Goal: Check status: Check status

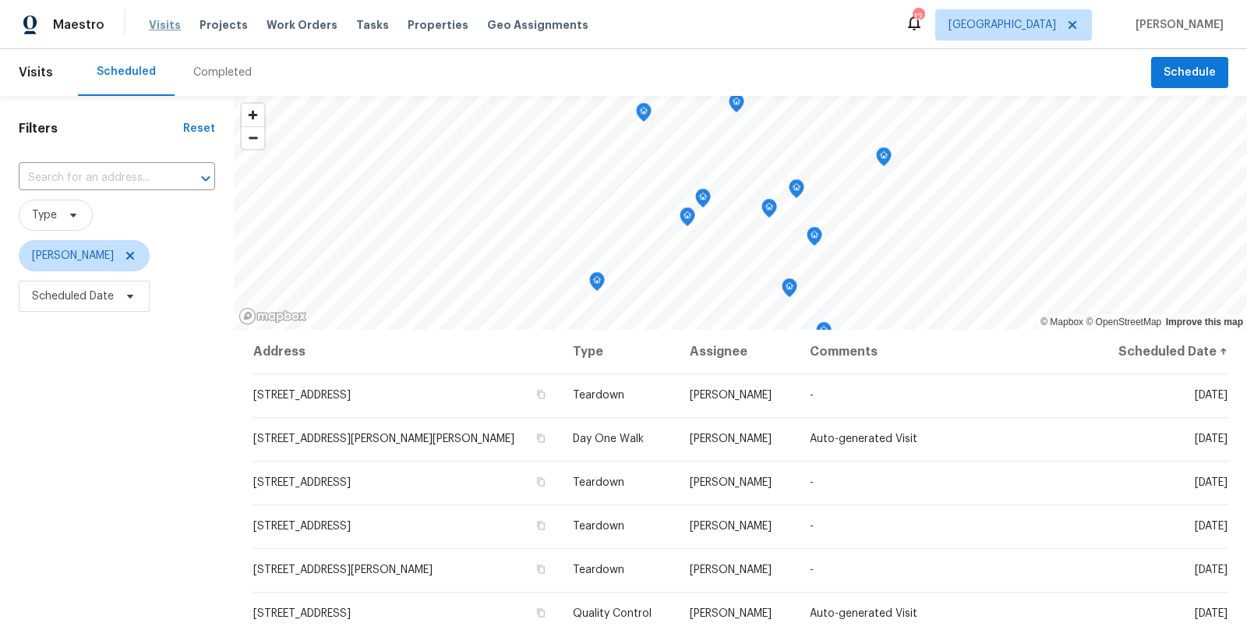
click at [162, 29] on span "Visits" at bounding box center [165, 25] width 32 height 16
click at [170, 30] on span "Visits" at bounding box center [165, 25] width 32 height 16
click at [76, 438] on div "Filters Reset ​ Type Jeffrey Lenz Scheduled Date" at bounding box center [117, 465] width 234 height 738
click at [226, 65] on div "Completed" at bounding box center [222, 73] width 58 height 16
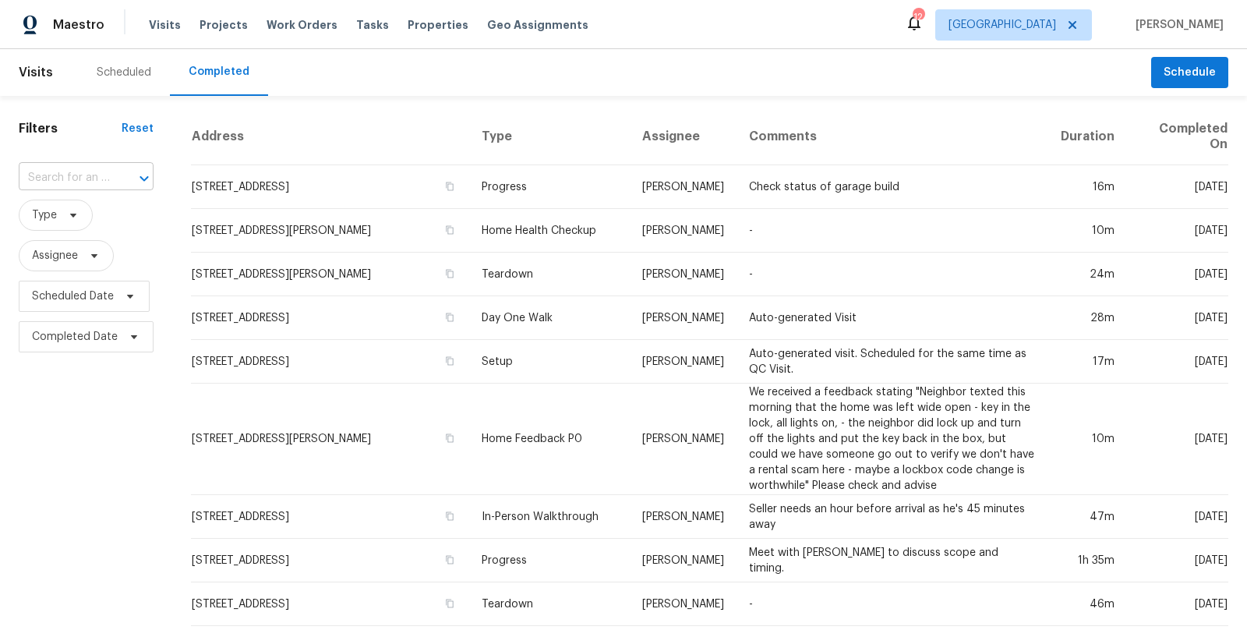
click at [113, 178] on div at bounding box center [133, 179] width 41 height 22
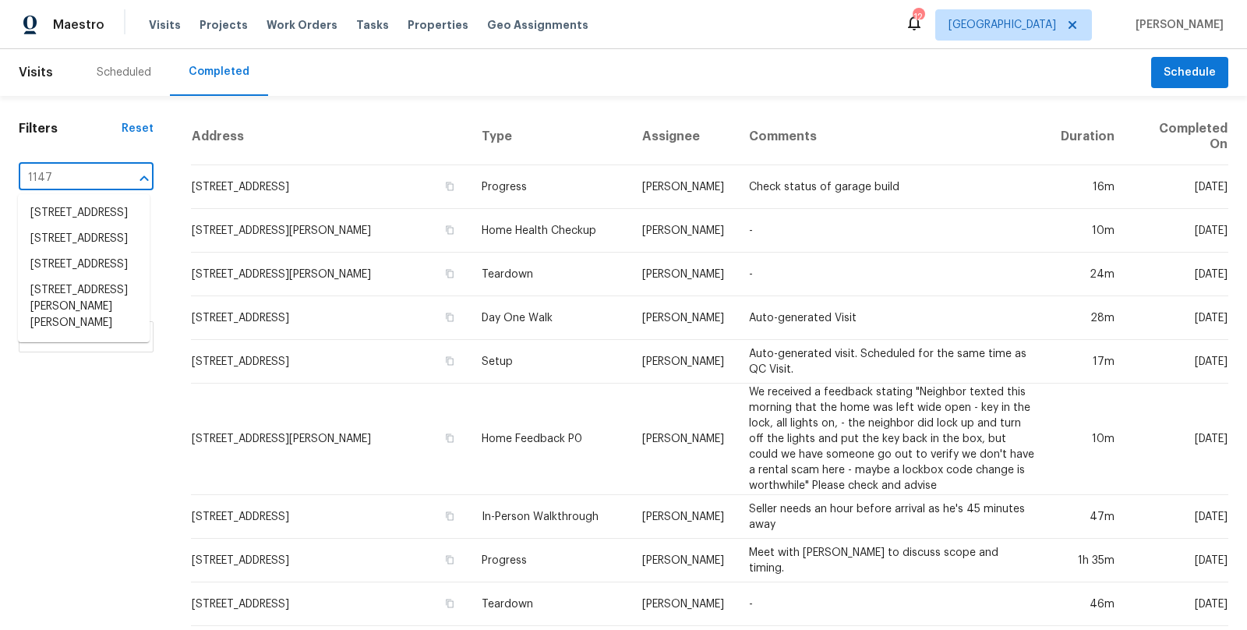
type input "1147"
click at [67, 336] on li "1147 Hoyt Ave W, St. Paul, MN 55108" at bounding box center [84, 307] width 132 height 58
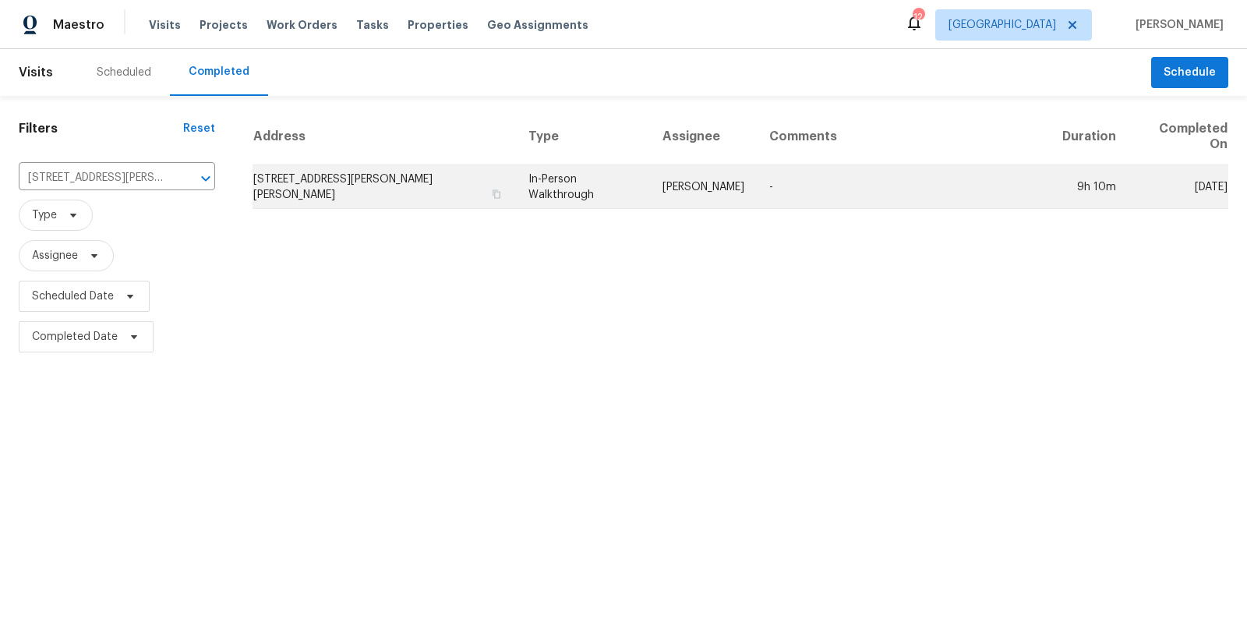
click at [369, 171] on td "1147 Hoyt Ave W, St. Paul, MN 55108" at bounding box center [385, 187] width 264 height 44
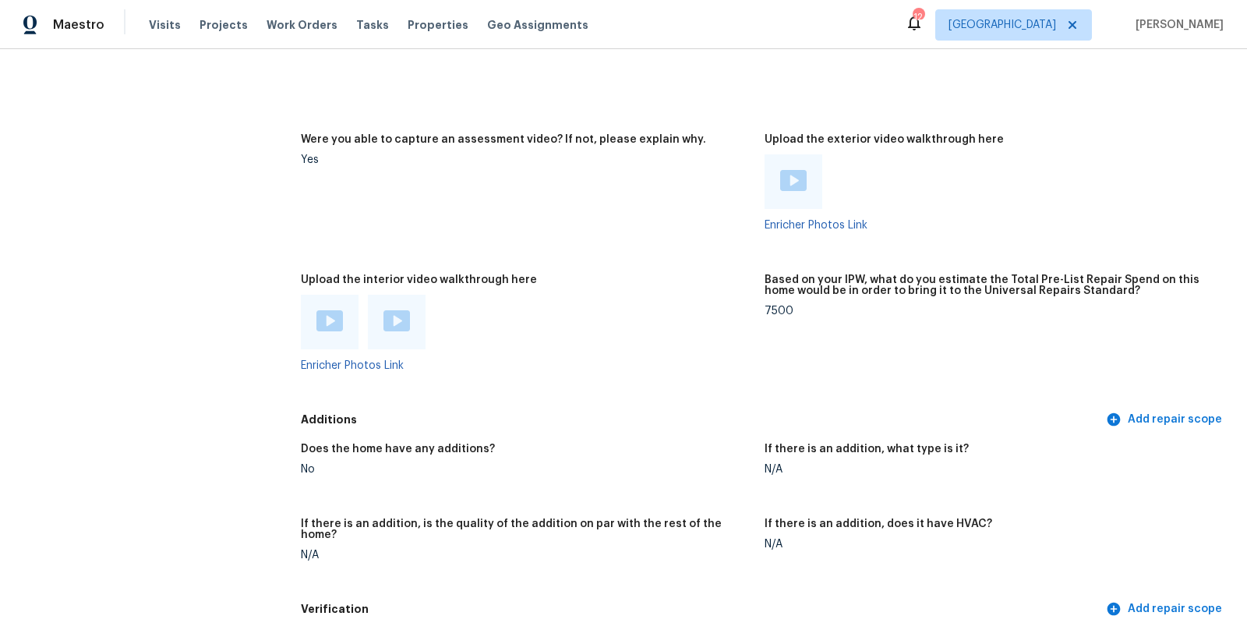
scroll to position [3109, 0]
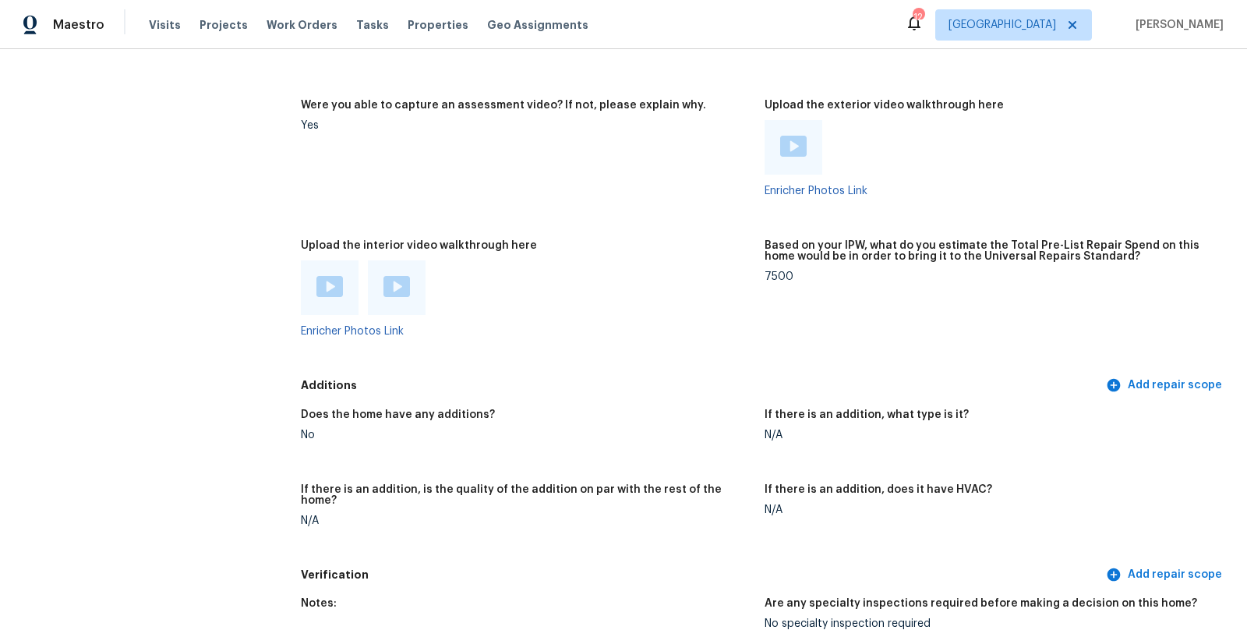
click at [334, 283] on img at bounding box center [330, 286] width 27 height 21
click at [401, 283] on img at bounding box center [397, 286] width 27 height 21
click at [786, 159] on div at bounding box center [794, 147] width 58 height 55
click at [800, 140] on img at bounding box center [793, 146] width 27 height 21
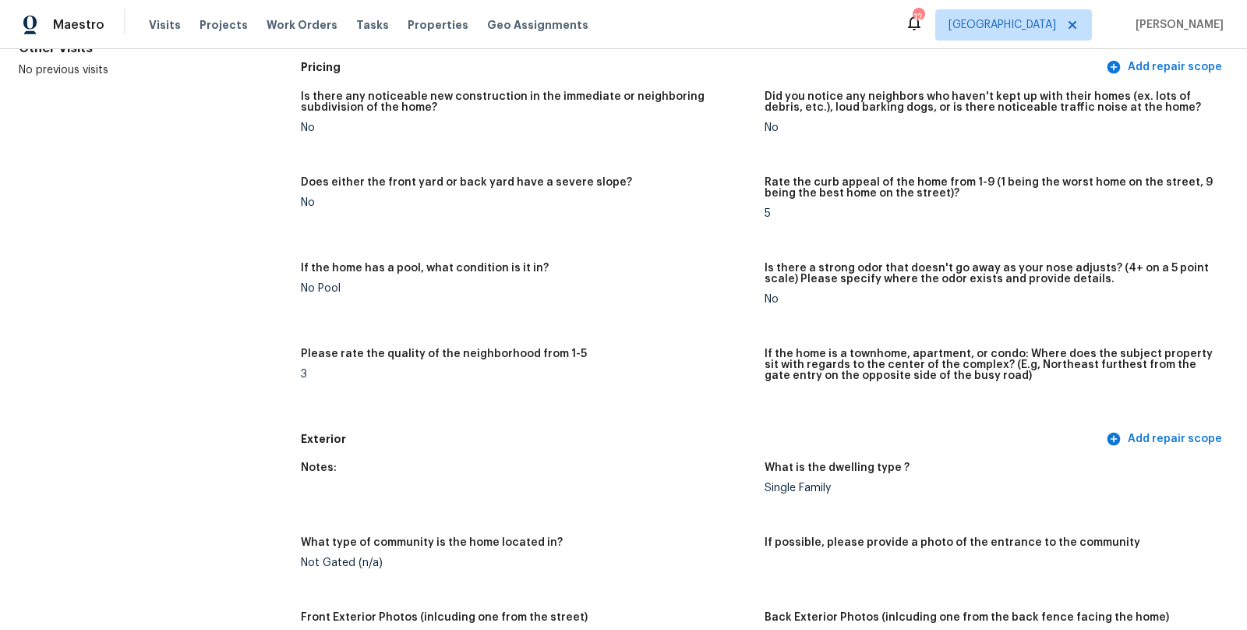
scroll to position [0, 0]
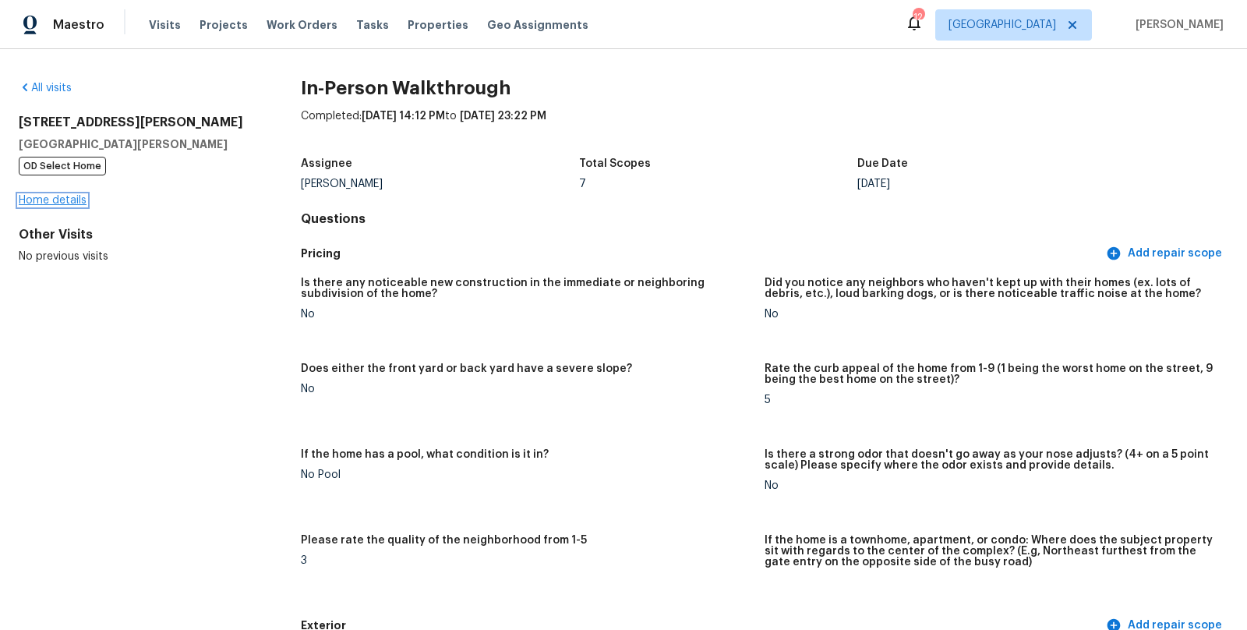
click at [75, 202] on link "Home details" at bounding box center [53, 200] width 68 height 11
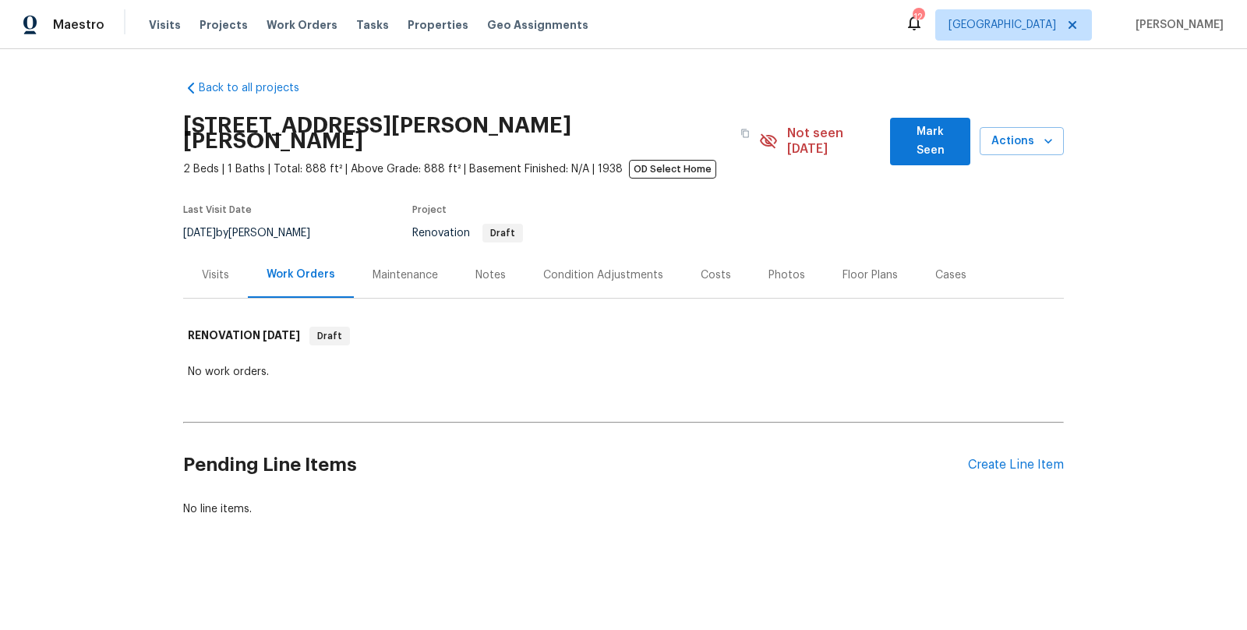
click at [153, 397] on div "Back to all projects 1147 Hoyt Ave W, St. Paul, MN 55108 2 Beds | 1 Baths | Tot…" at bounding box center [623, 336] width 1247 height 574
click at [485, 252] on div "Notes" at bounding box center [491, 275] width 68 height 46
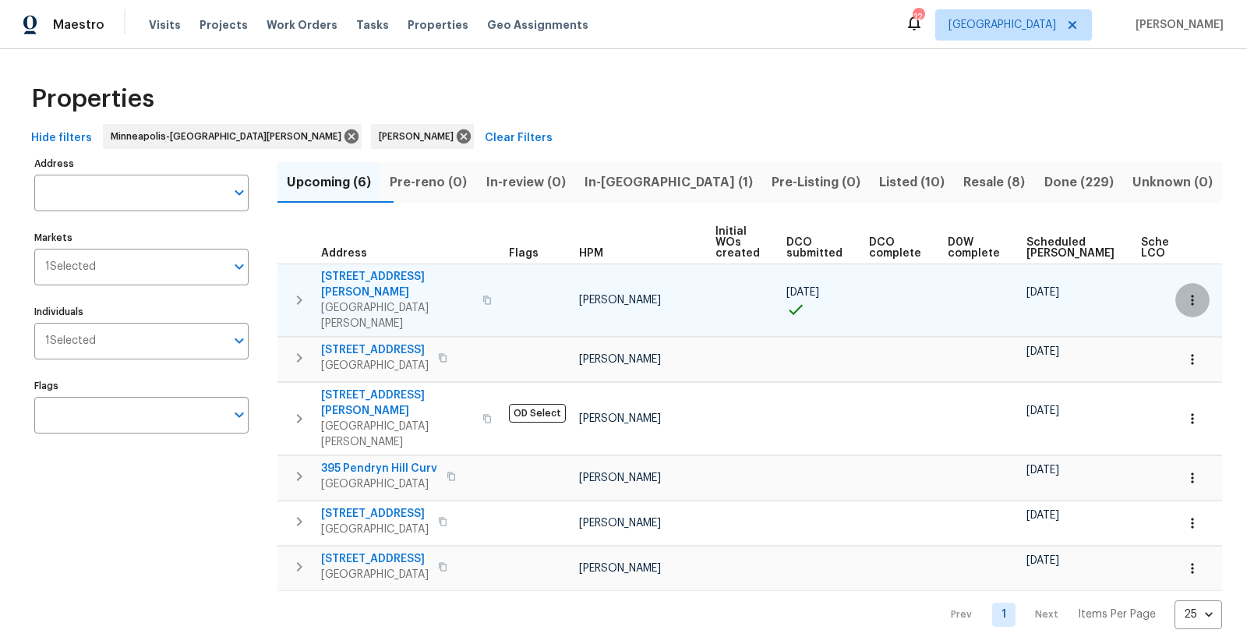
click at [1195, 292] on icon "button" at bounding box center [1193, 300] width 16 height 16
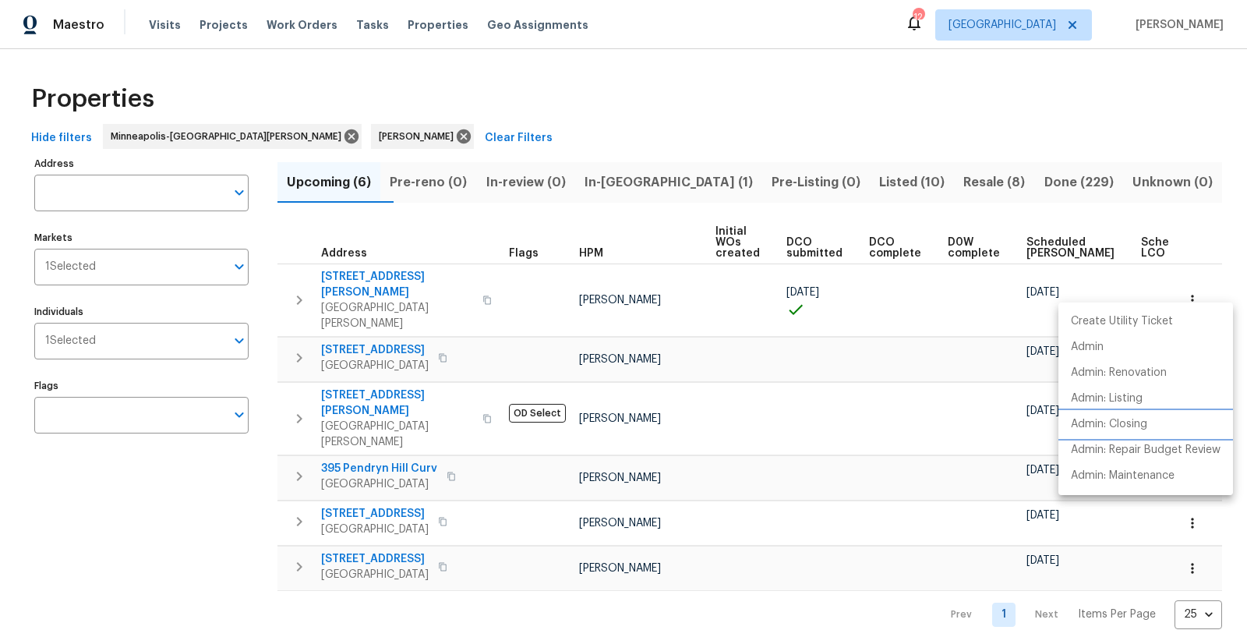
click at [1134, 415] on li "Admin: Closing" at bounding box center [1146, 425] width 175 height 26
click at [373, 276] on div at bounding box center [623, 315] width 1247 height 630
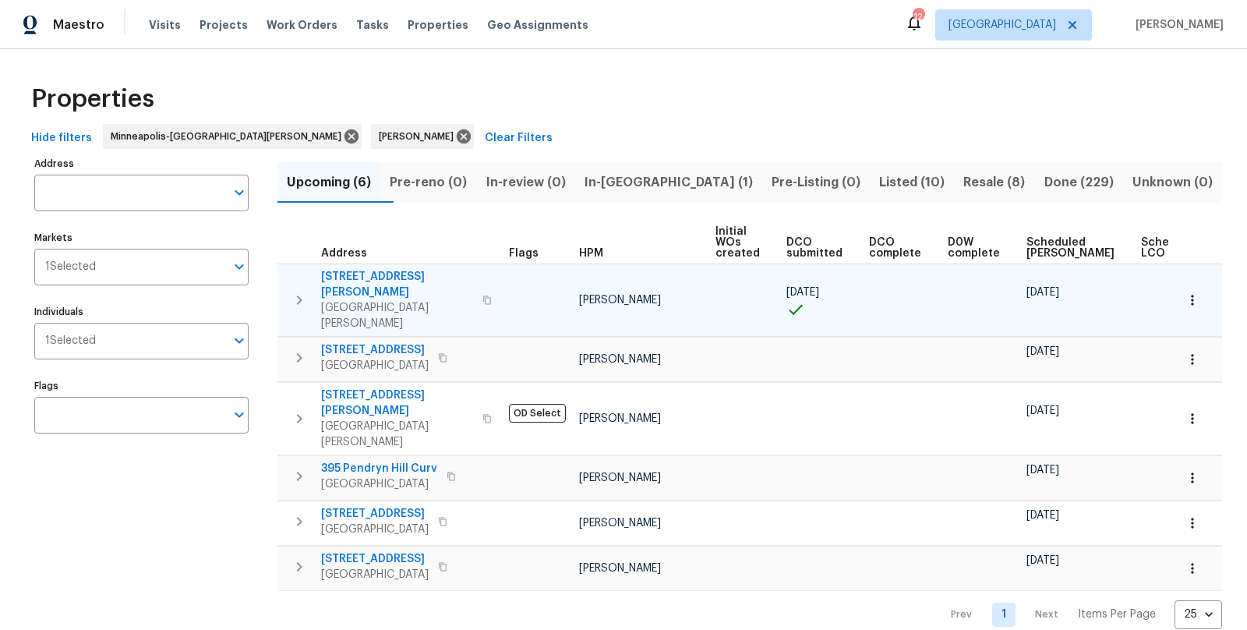
click at [352, 271] on span "[STREET_ADDRESS][PERSON_NAME]" at bounding box center [397, 284] width 152 height 31
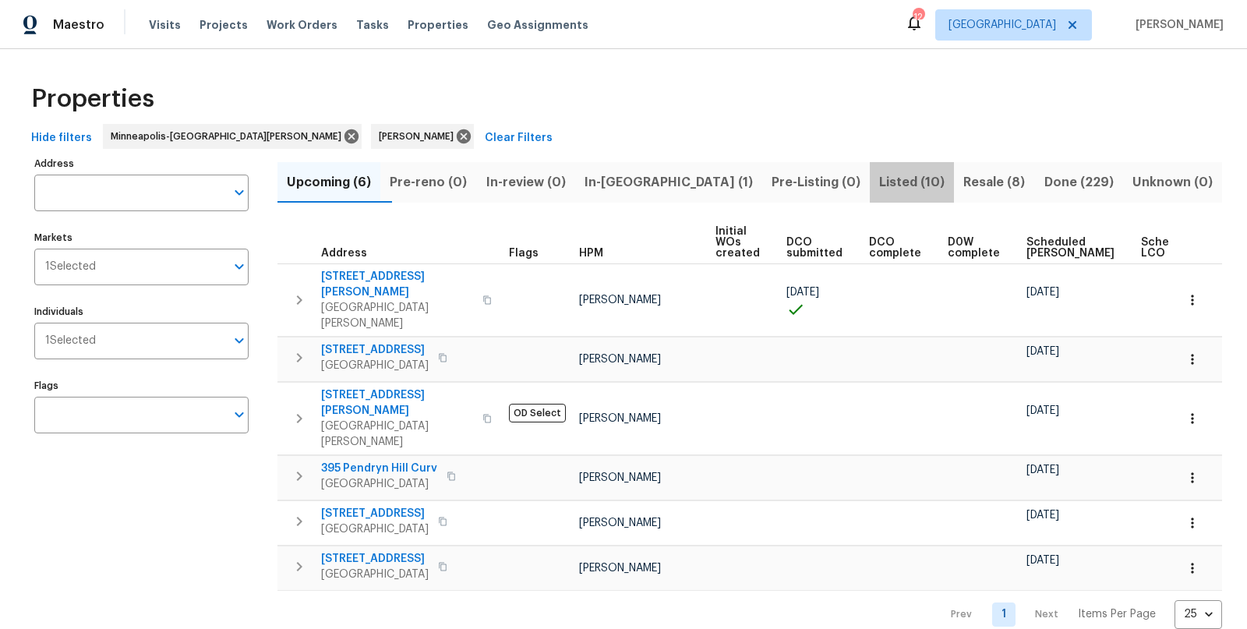
click at [879, 181] on span "Listed (10)" at bounding box center [911, 183] width 65 height 22
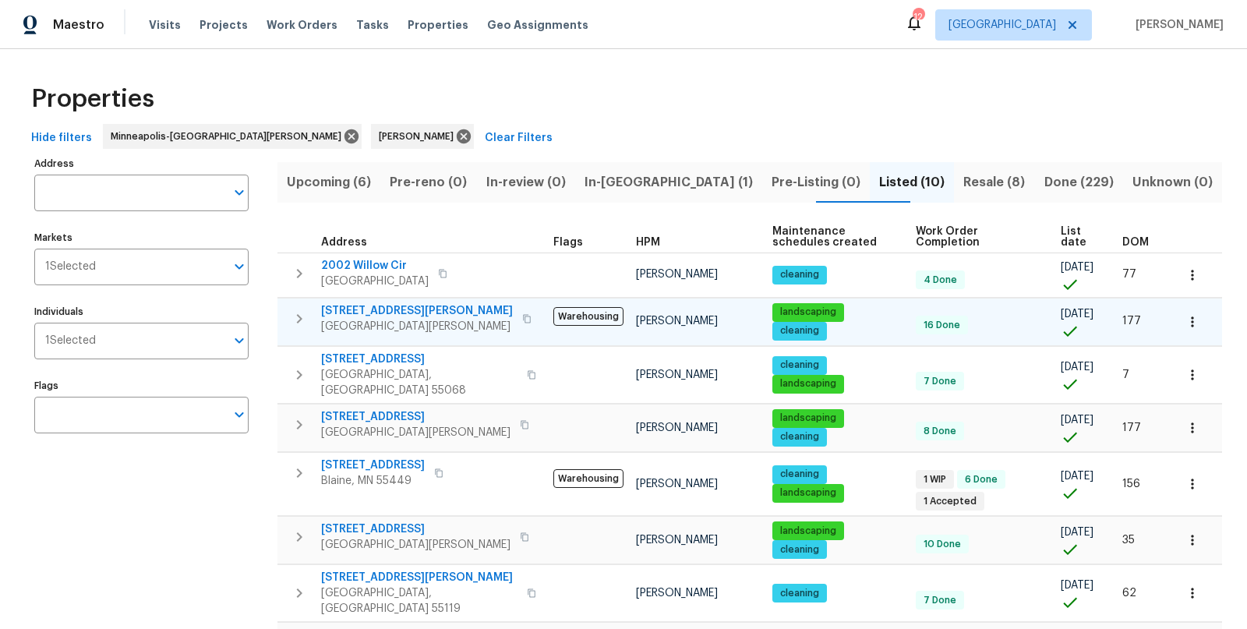
click at [523, 320] on icon "button" at bounding box center [527, 318] width 8 height 9
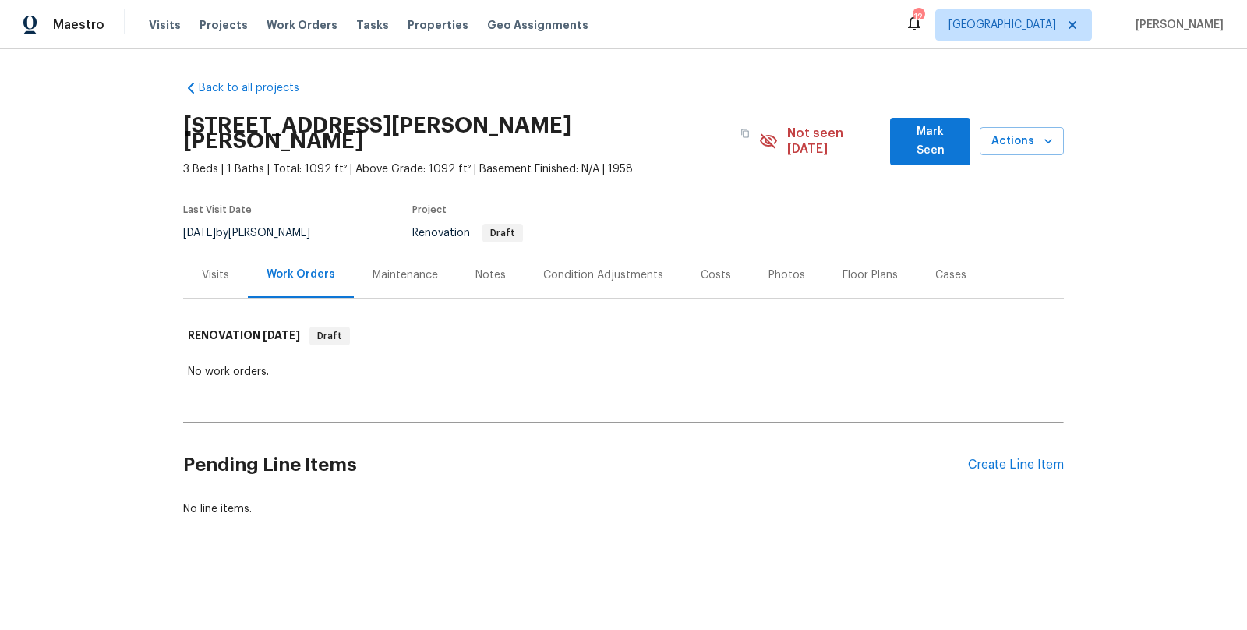
click at [701, 531] on div "Back to all projects [STREET_ADDRESS][PERSON_NAME][PERSON_NAME] 3 Beds | 1 Bath…" at bounding box center [623, 336] width 1247 height 574
click at [502, 267] on div "Notes" at bounding box center [491, 275] width 30 height 16
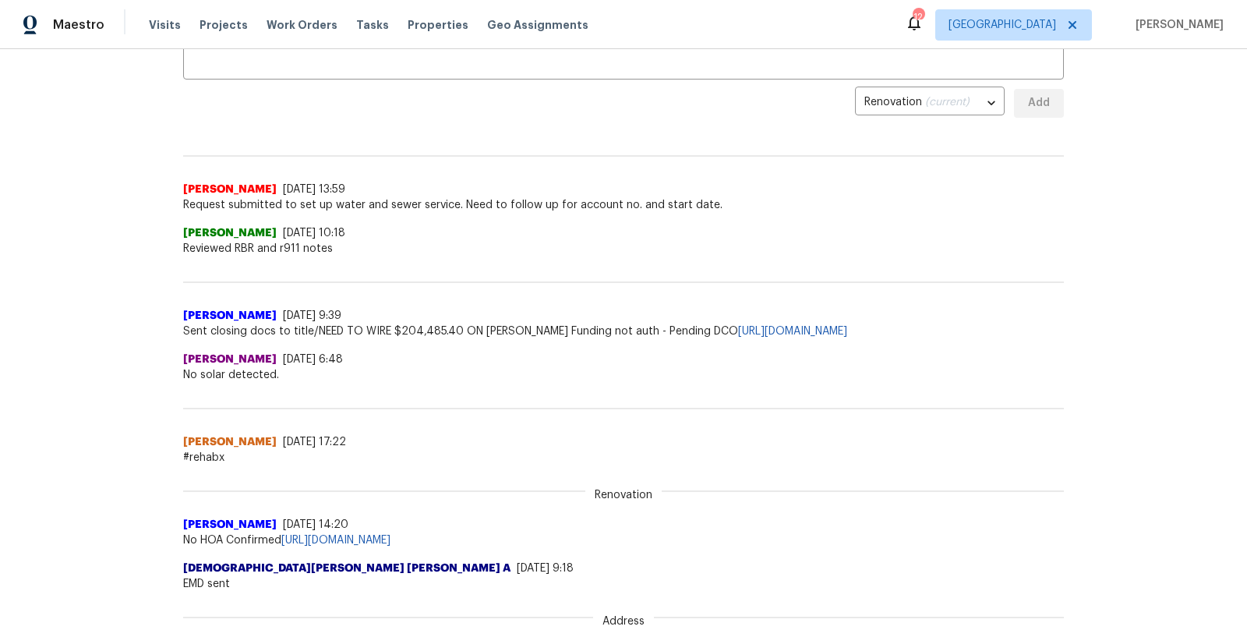
scroll to position [345, 0]
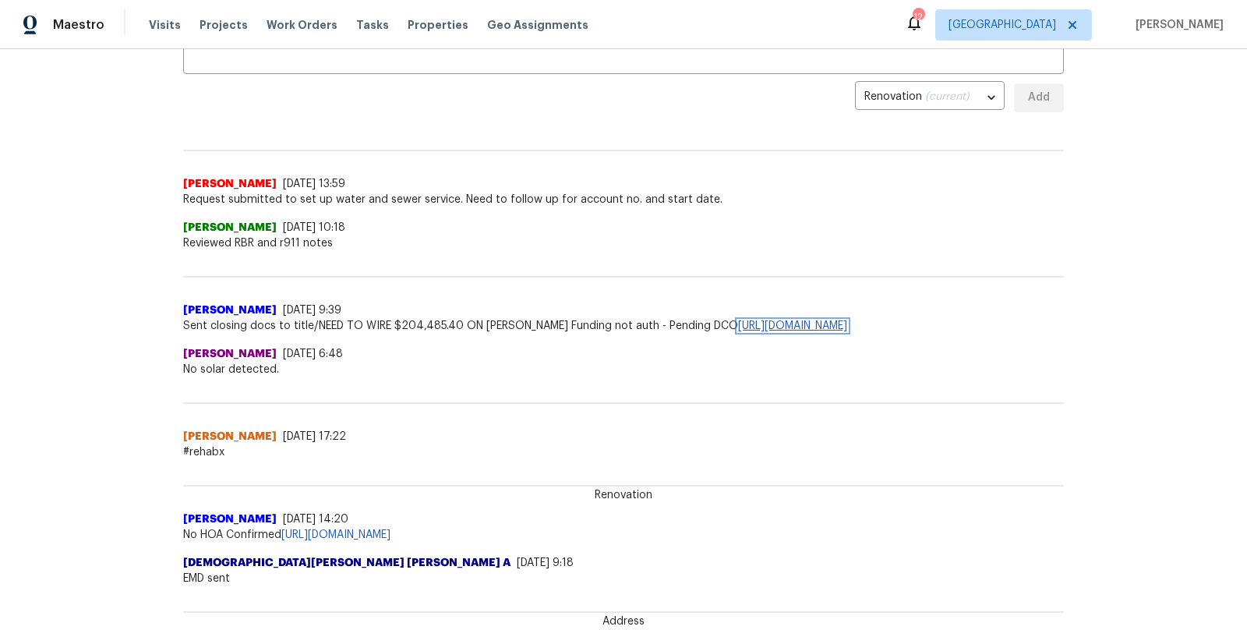
click at [815, 320] on link "[URL][DOMAIN_NAME]" at bounding box center [792, 325] width 109 height 11
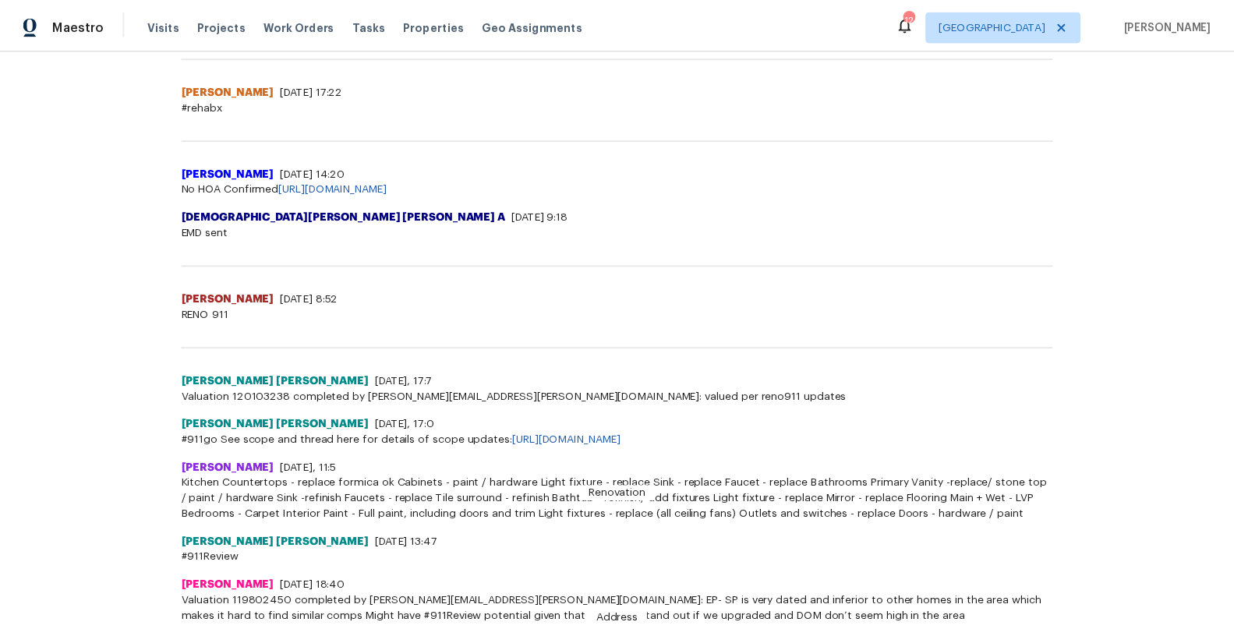
scroll to position [695, 0]
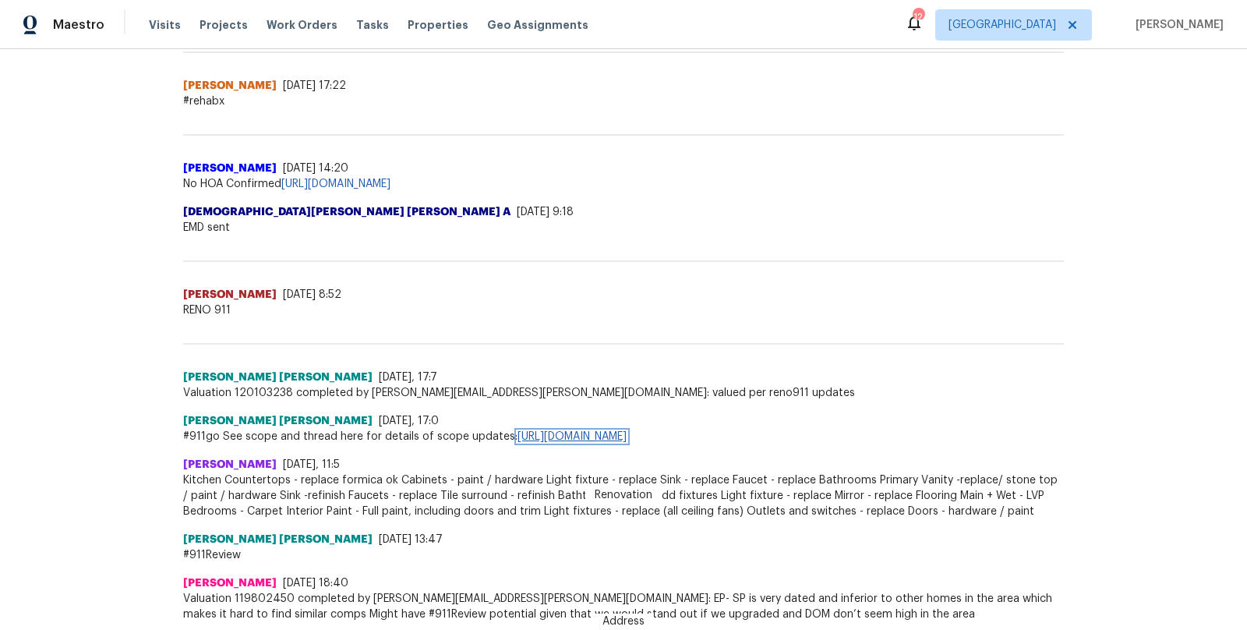
click at [627, 431] on link "[URL][DOMAIN_NAME]" at bounding box center [572, 436] width 109 height 11
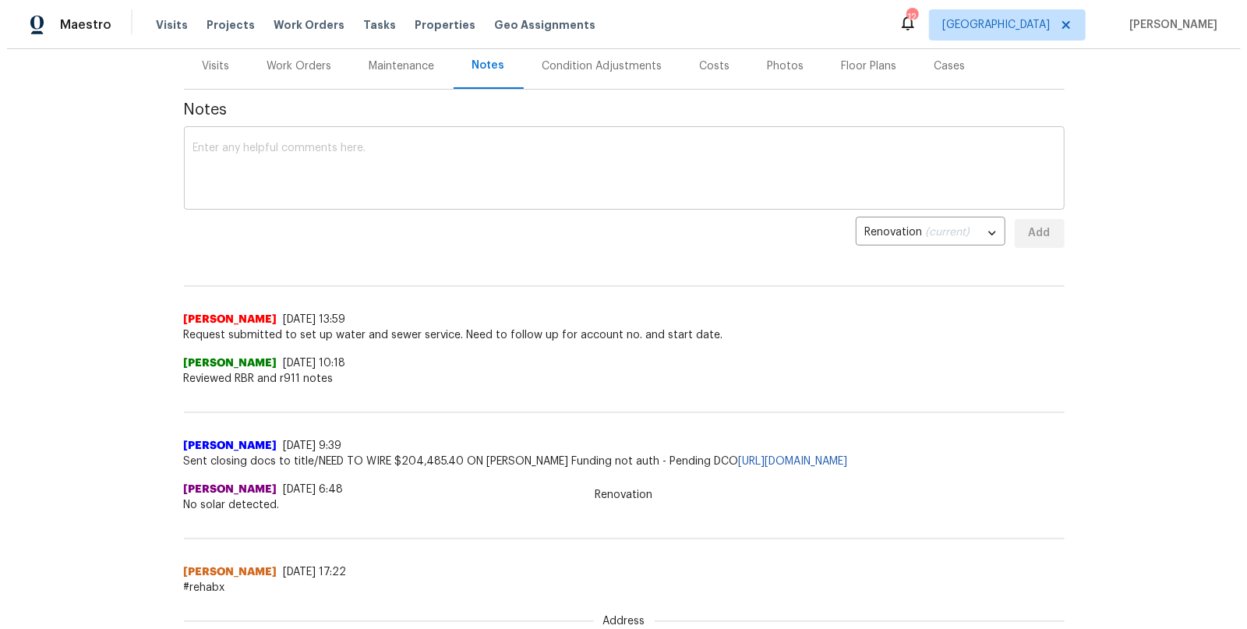
scroll to position [0, 0]
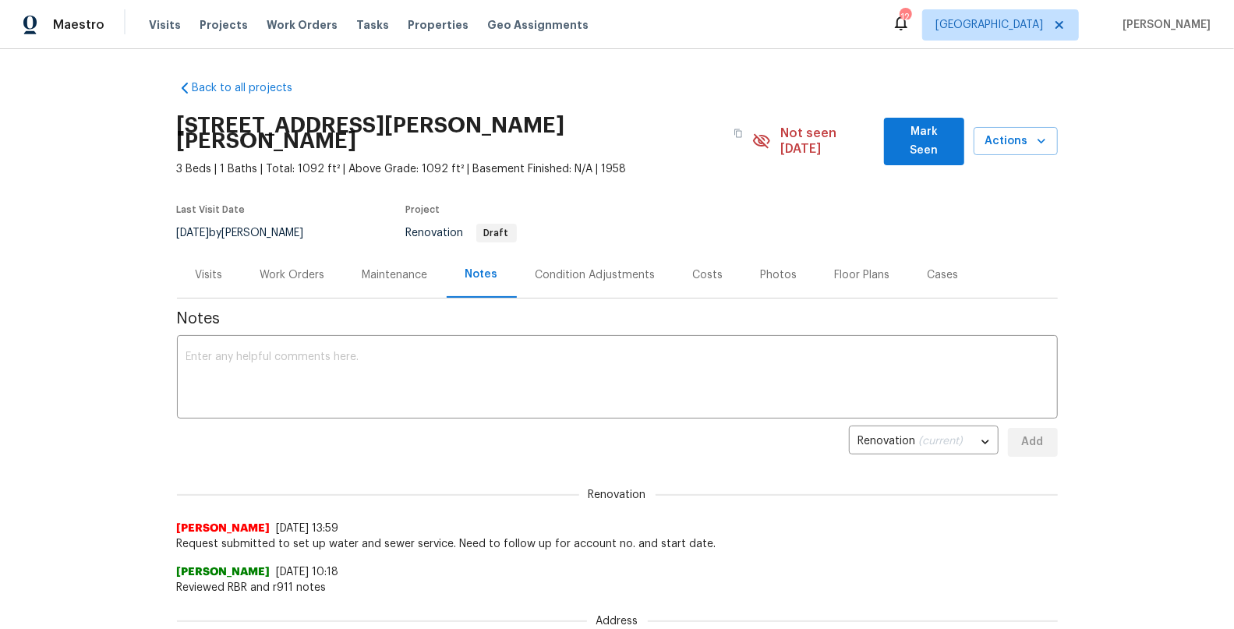
click at [200, 267] on div "Visits" at bounding box center [209, 275] width 27 height 16
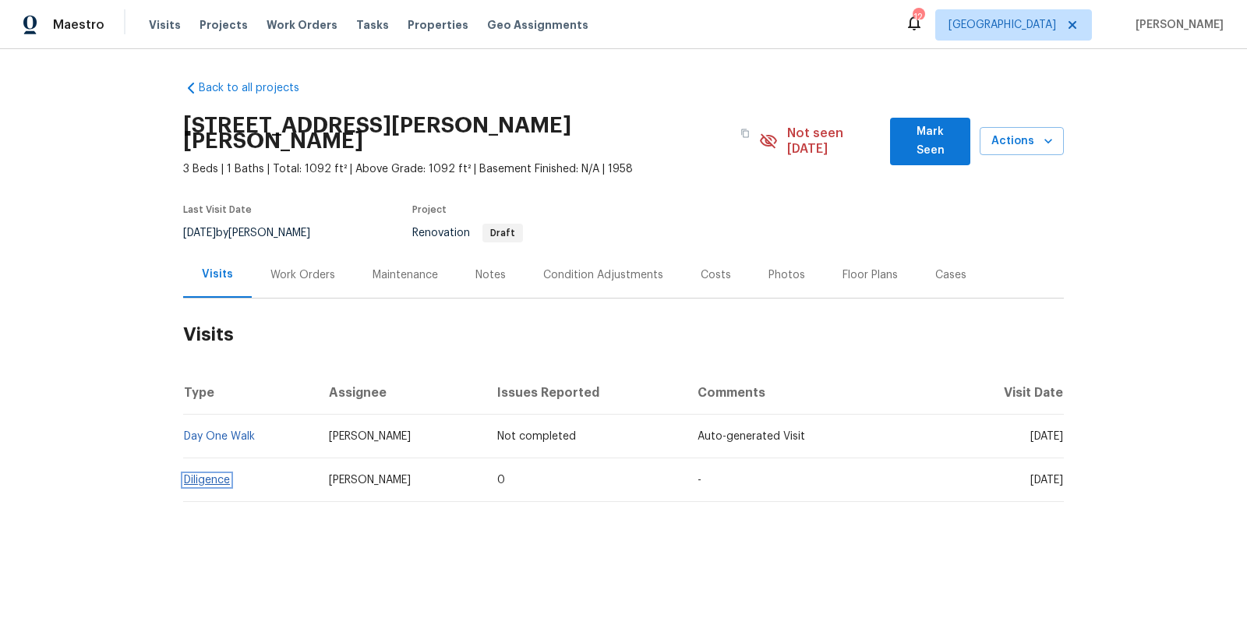
click at [205, 475] on link "Diligence" at bounding box center [207, 480] width 46 height 11
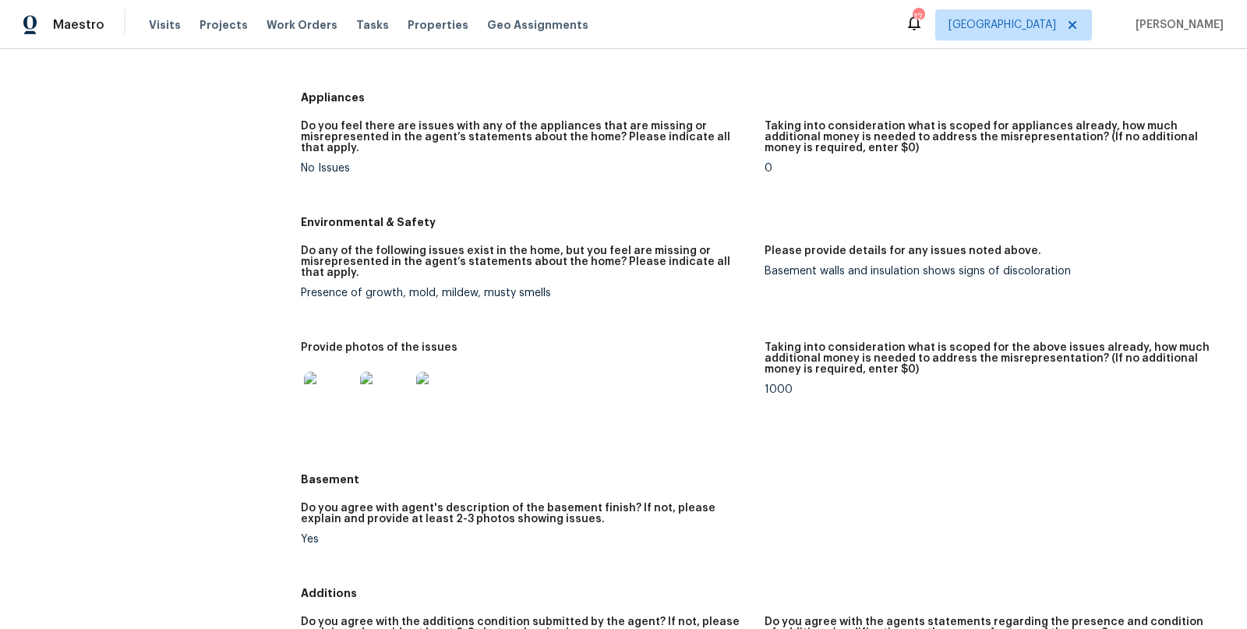
scroll to position [1385, 0]
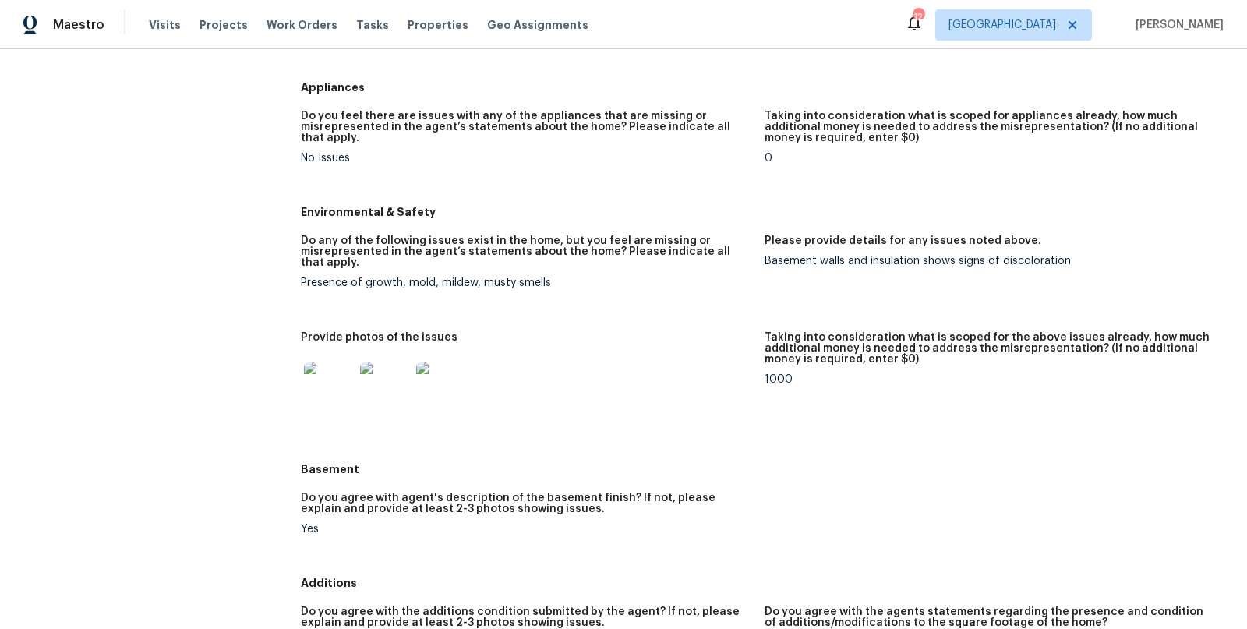
click at [333, 390] on img at bounding box center [329, 387] width 50 height 50
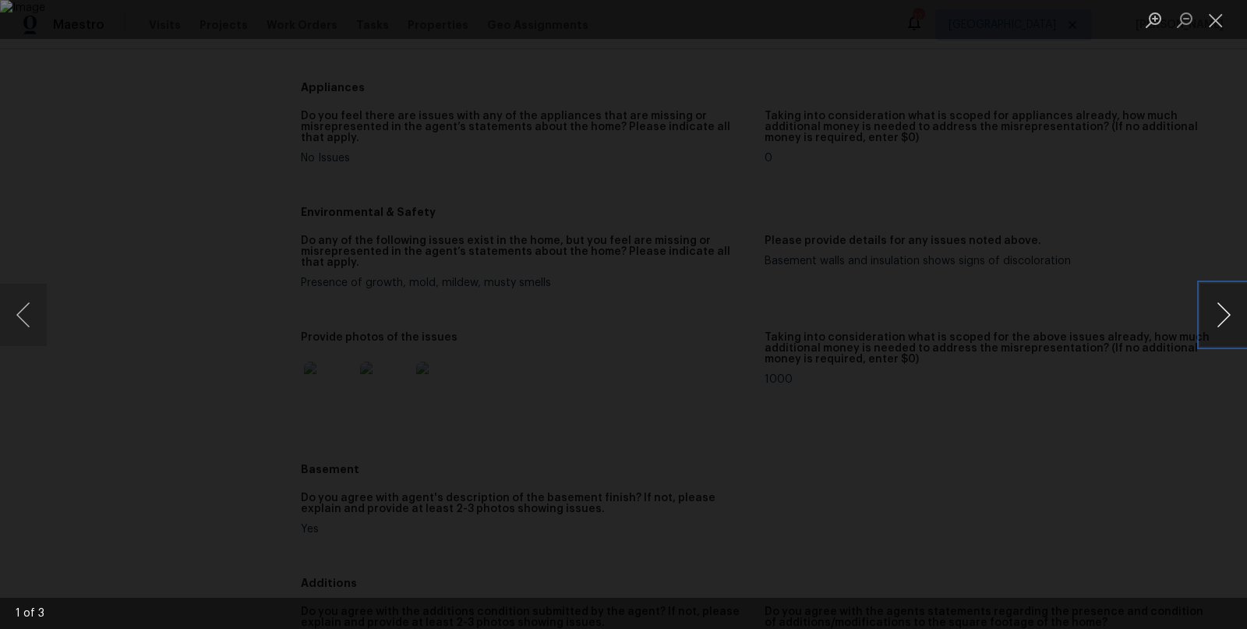
click at [1221, 311] on button "Next image" at bounding box center [1224, 315] width 47 height 62
click at [1221, 19] on button "Close lightbox" at bounding box center [1216, 19] width 31 height 27
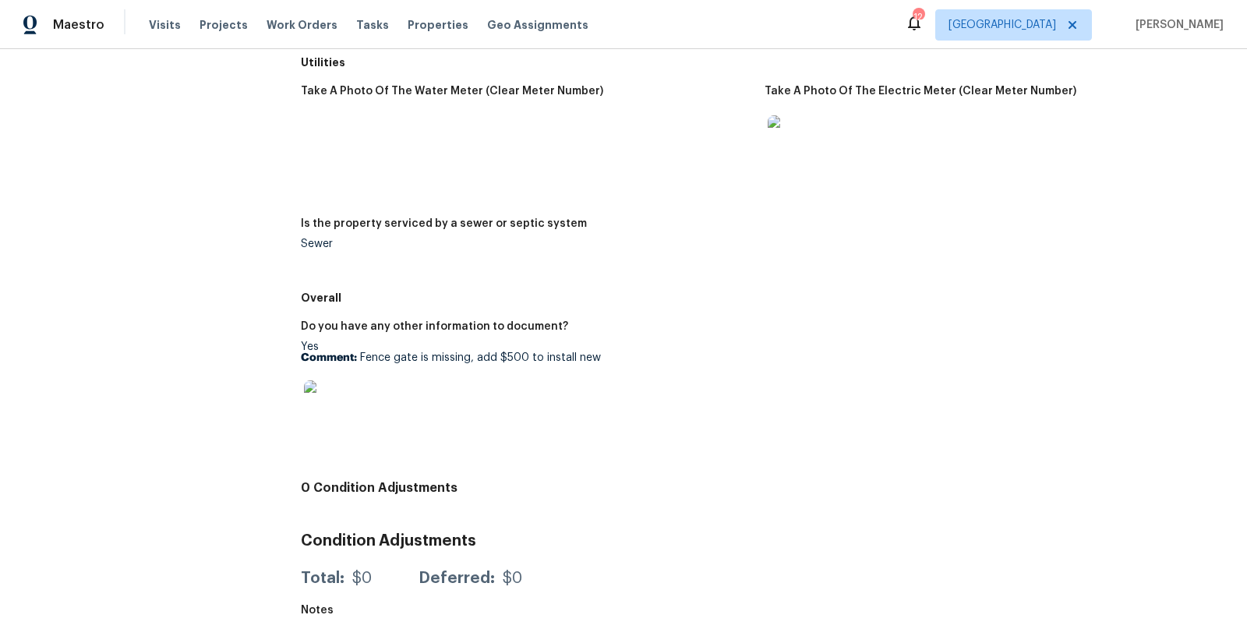
scroll to position [2122, 0]
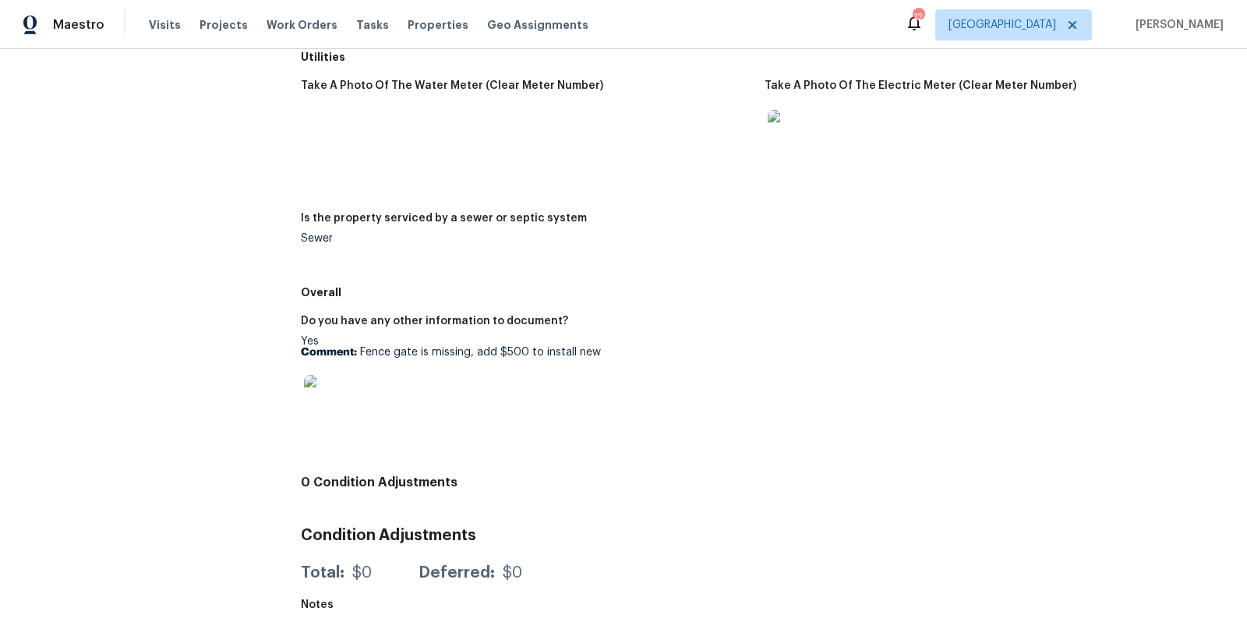
click at [339, 387] on img at bounding box center [329, 400] width 50 height 50
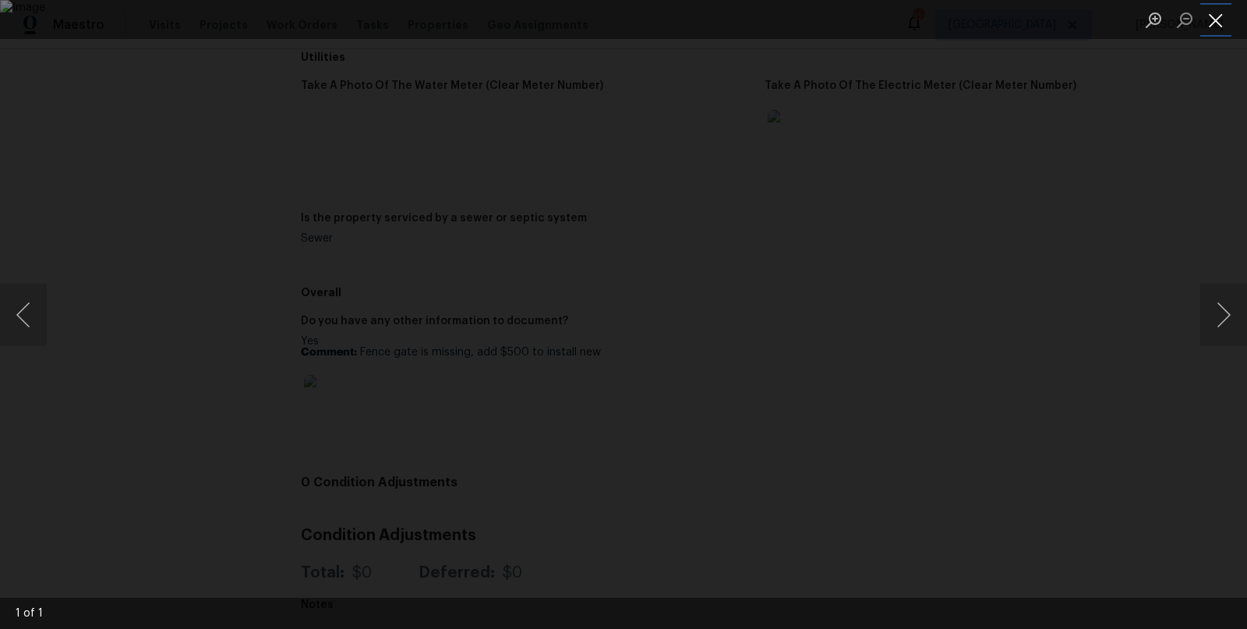
click at [1218, 27] on button "Close lightbox" at bounding box center [1216, 19] width 31 height 27
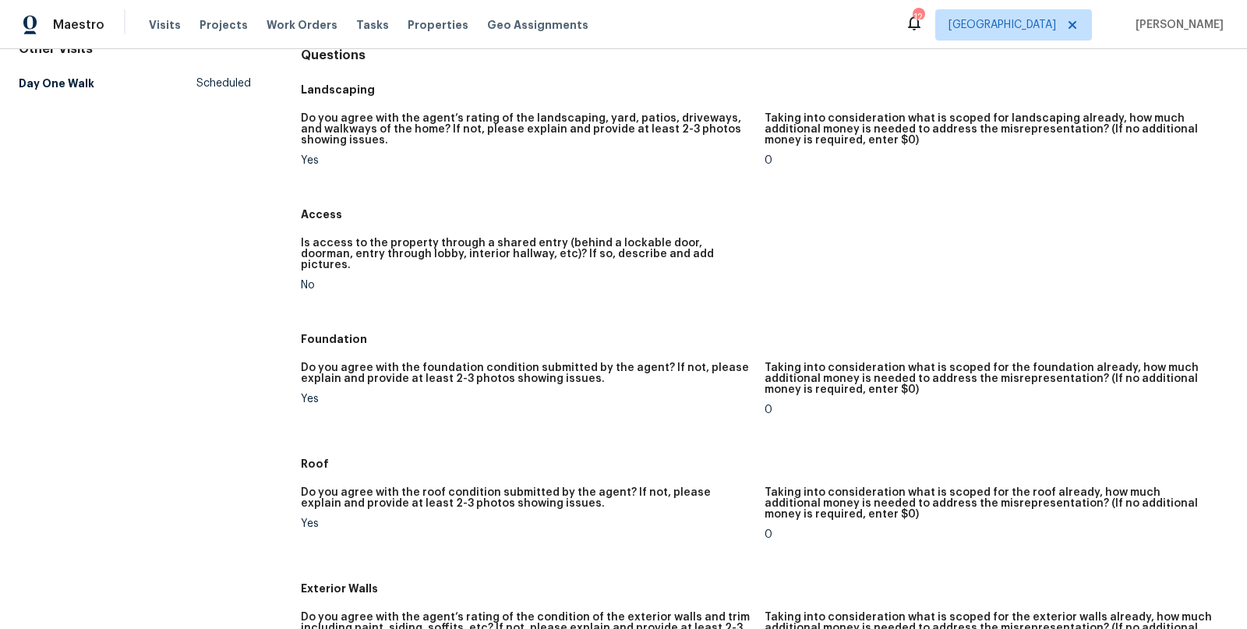
scroll to position [0, 0]
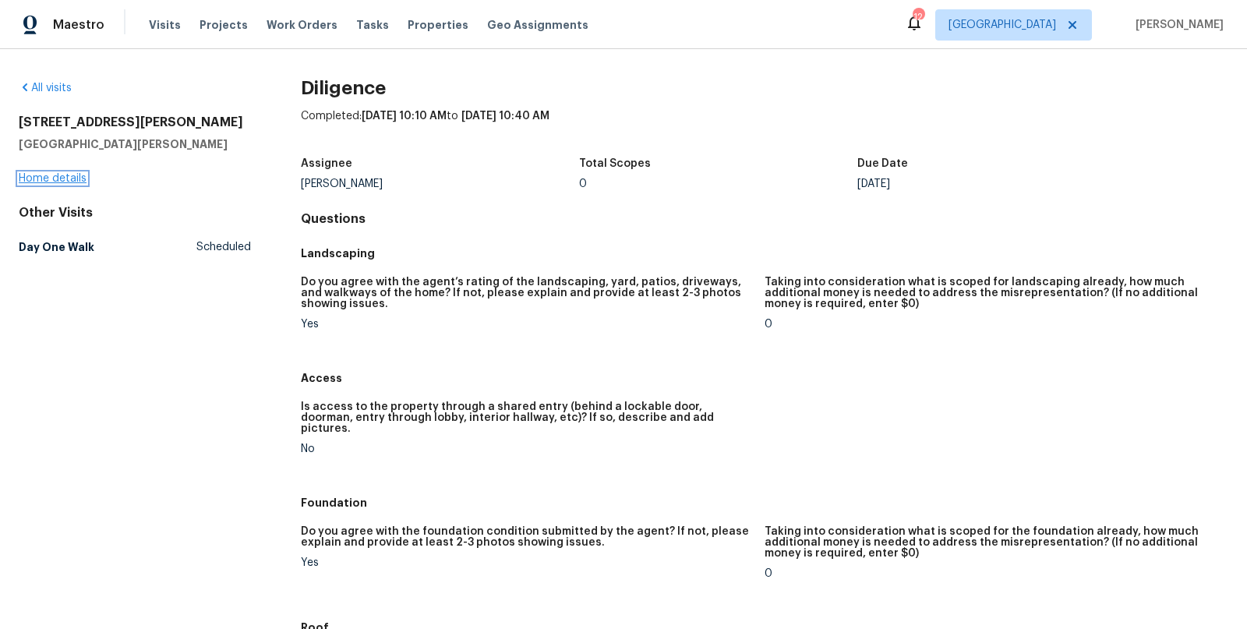
click at [50, 180] on link "Home details" at bounding box center [53, 178] width 68 height 11
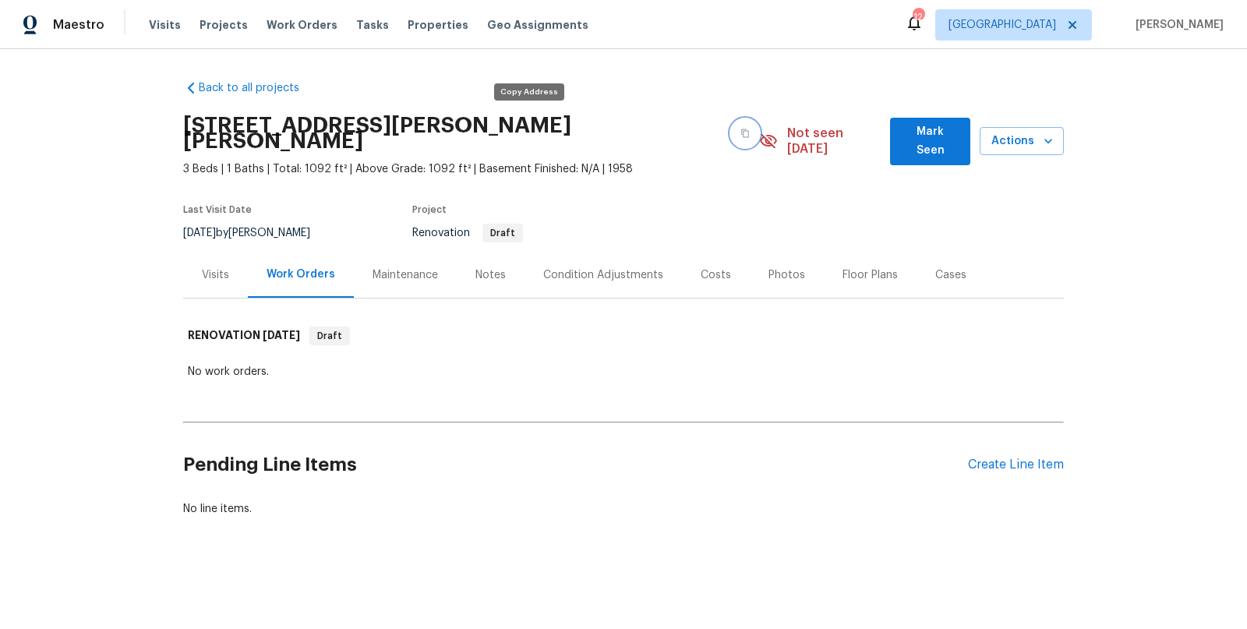
click at [741, 129] on icon "button" at bounding box center [745, 133] width 9 height 9
click at [141, 301] on div "Back to all projects [STREET_ADDRESS][PERSON_NAME][PERSON_NAME] 3 Beds | 1 Bath…" at bounding box center [623, 336] width 1247 height 574
click at [166, 23] on span "Visits" at bounding box center [165, 25] width 32 height 16
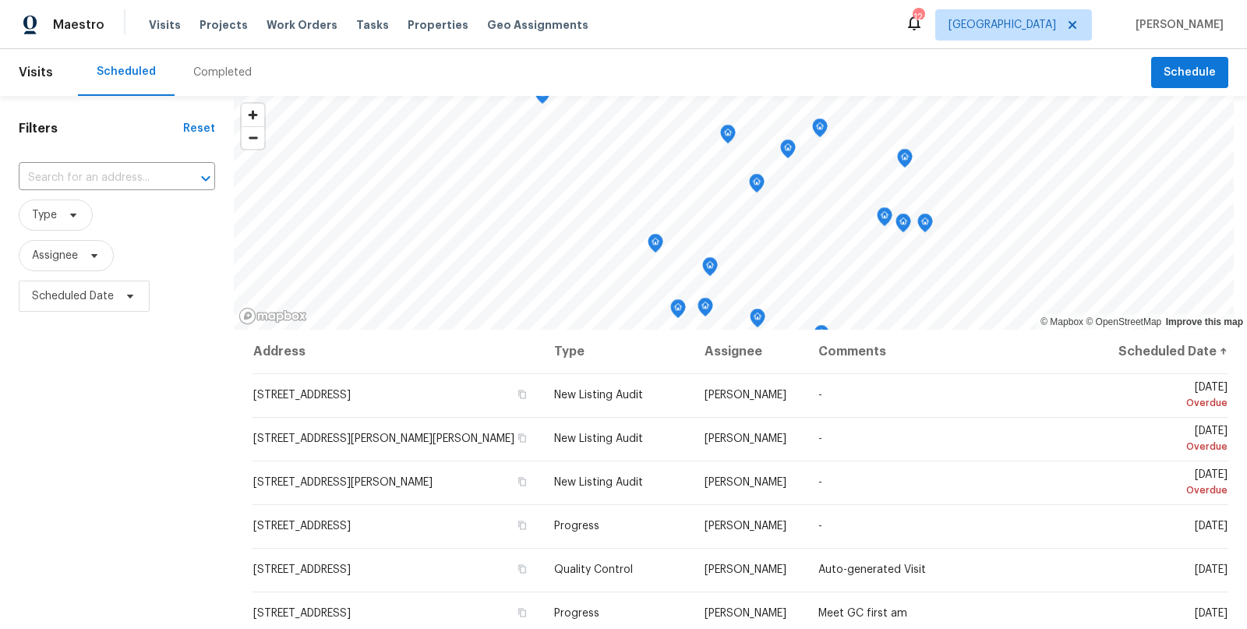
click at [214, 73] on div "Completed" at bounding box center [222, 73] width 58 height 16
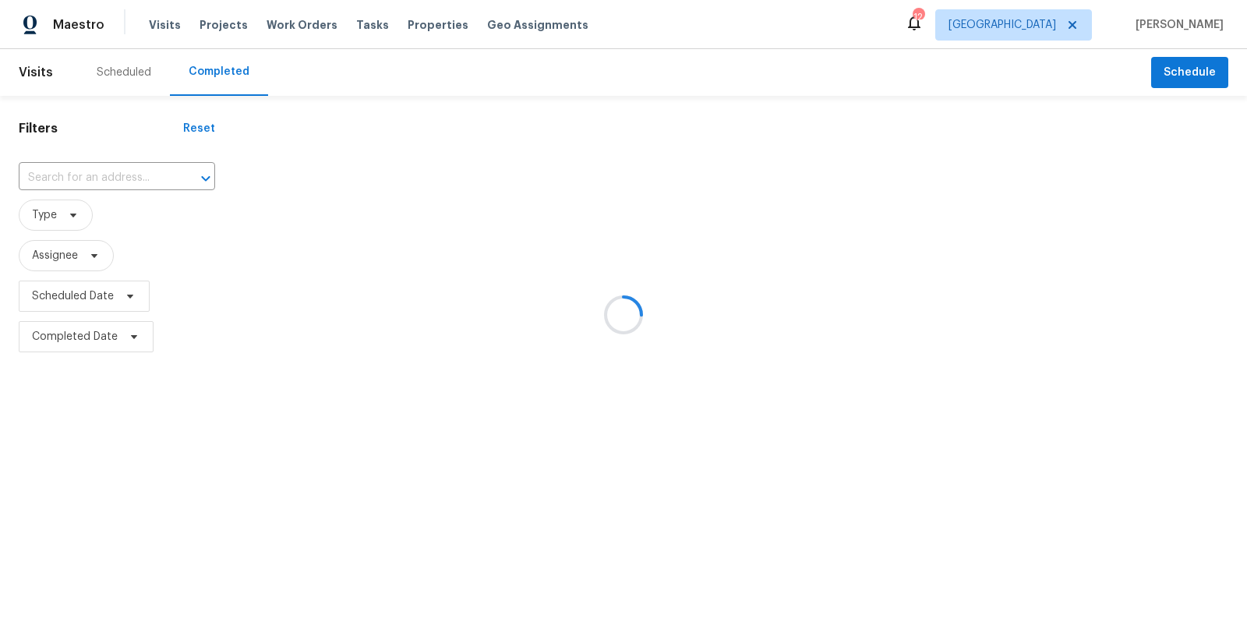
drag, startPoint x: 102, startPoint y: 252, endPoint x: 118, endPoint y: 272, distance: 25.6
click at [102, 253] on div at bounding box center [623, 314] width 1247 height 629
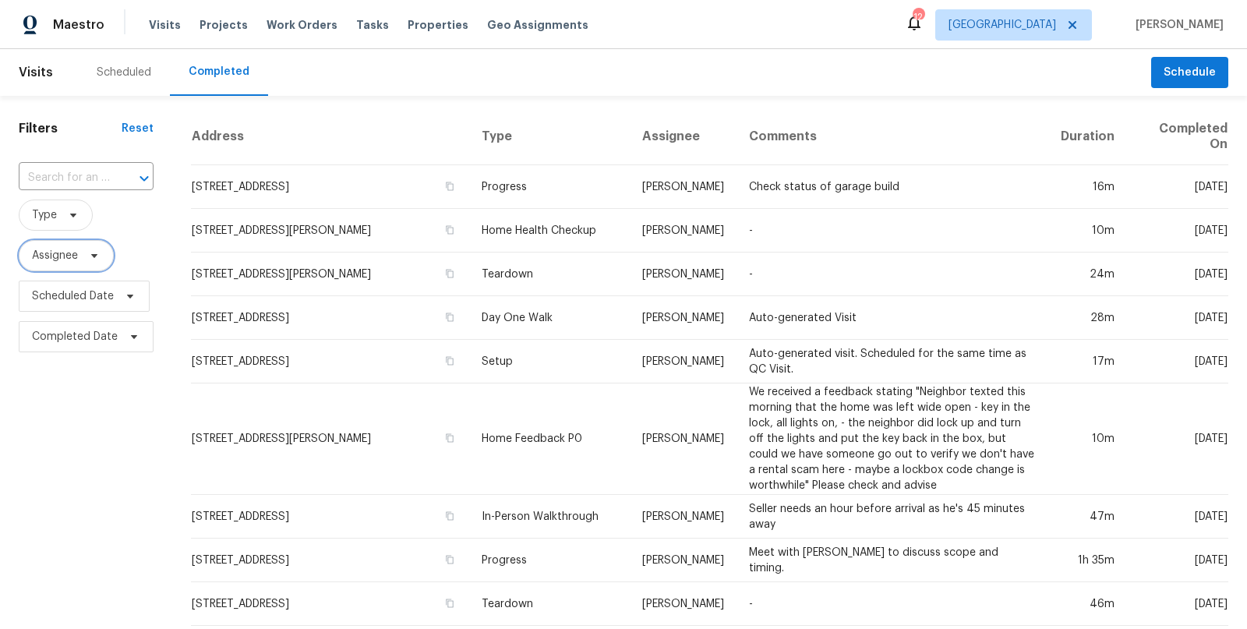
click at [97, 256] on icon at bounding box center [94, 255] width 12 height 12
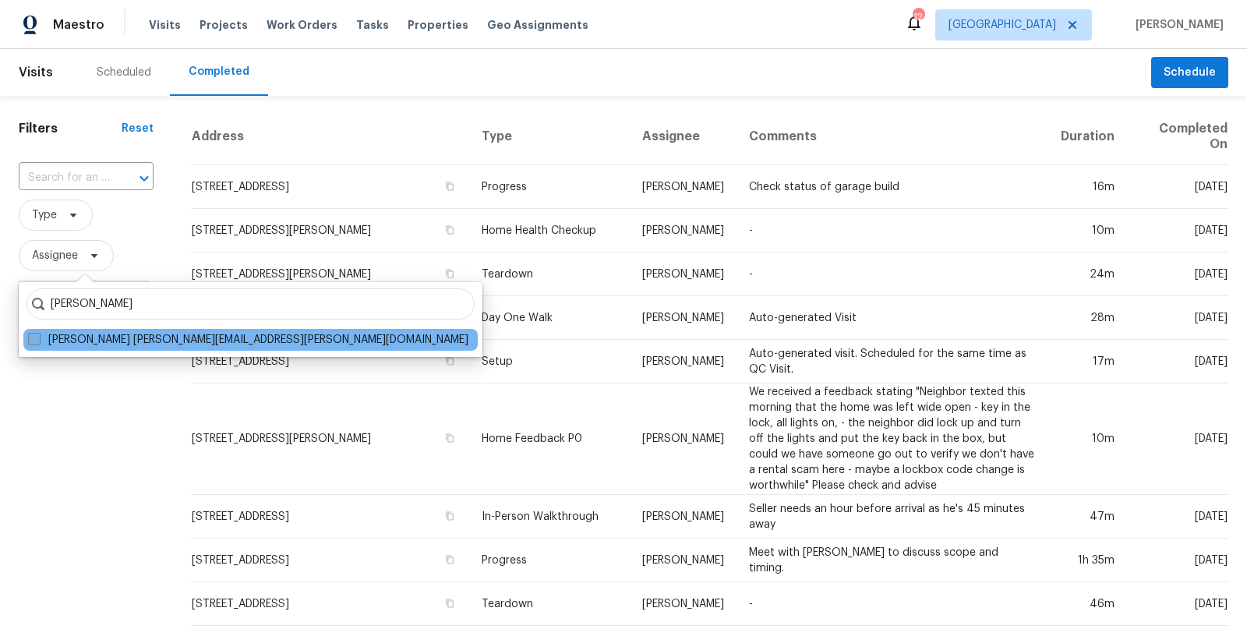
type input "[PERSON_NAME]"
click at [149, 341] on label "[PERSON_NAME] [PERSON_NAME][EMAIL_ADDRESS][PERSON_NAME][DOMAIN_NAME]" at bounding box center [248, 340] width 441 height 16
click at [38, 341] on input "[PERSON_NAME] [PERSON_NAME][EMAIL_ADDRESS][PERSON_NAME][DOMAIN_NAME]" at bounding box center [33, 337] width 10 height 10
checkbox input "true"
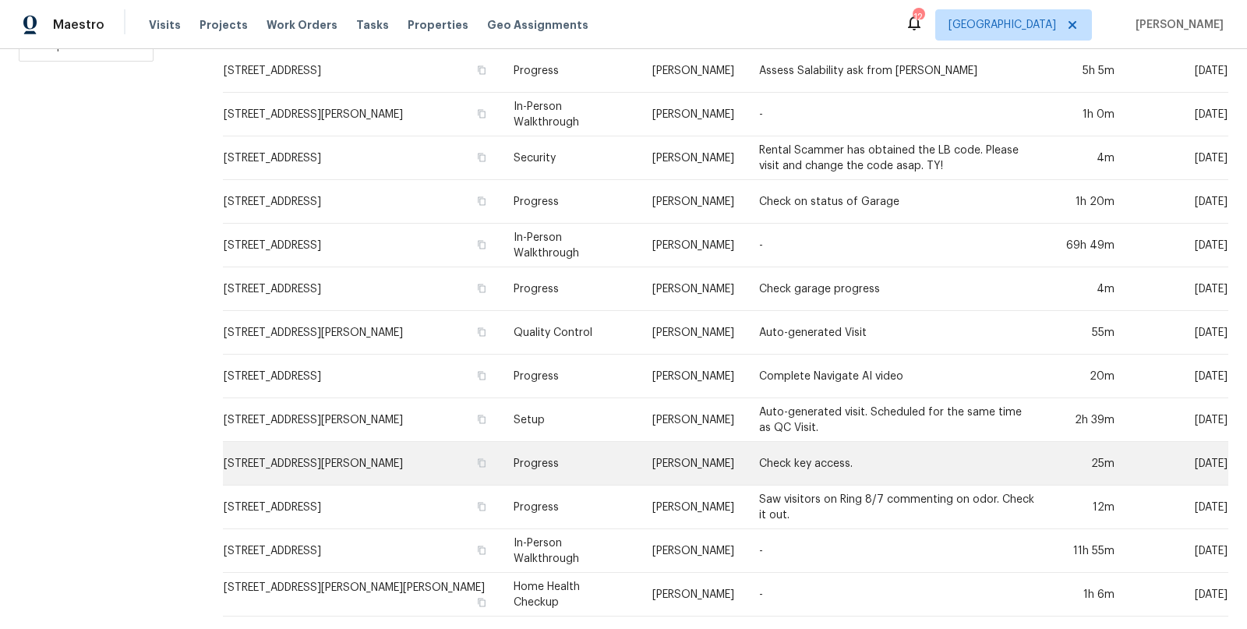
scroll to position [298, 0]
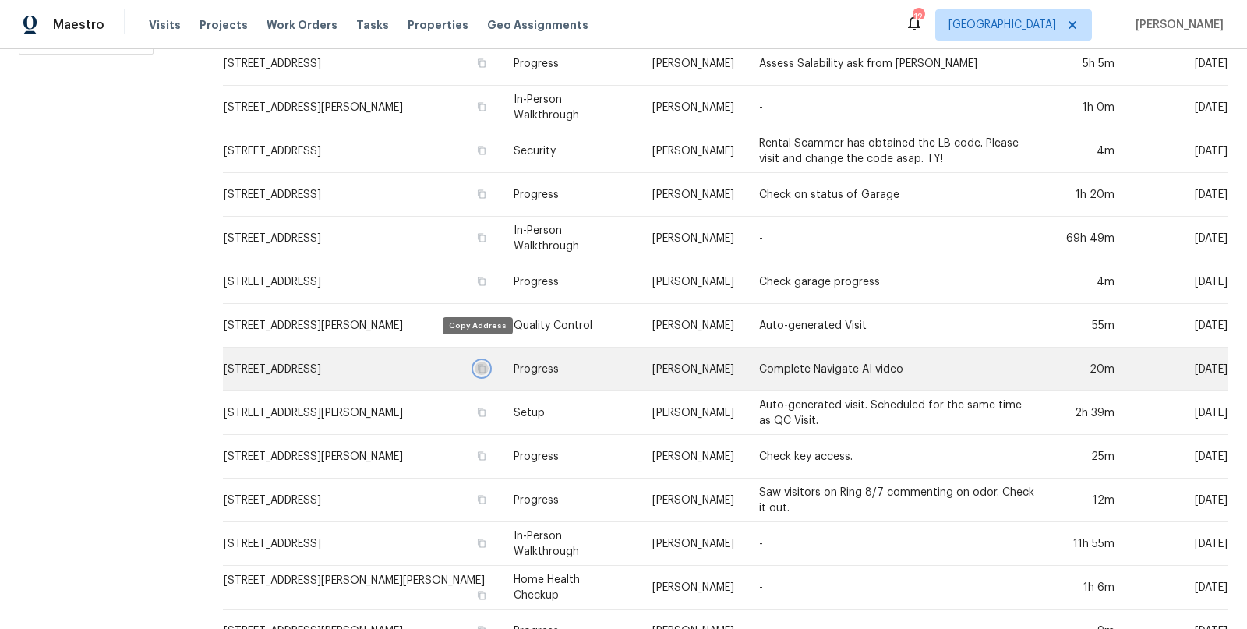
click at [478, 364] on icon "button" at bounding box center [482, 368] width 8 height 9
click at [477, 364] on icon "button" at bounding box center [481, 368] width 9 height 9
